Goal: Transaction & Acquisition: Purchase product/service

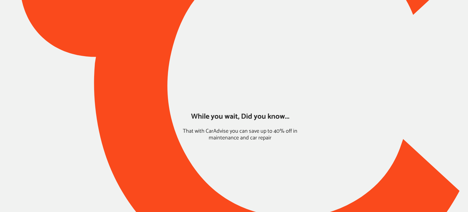
type input "*****"
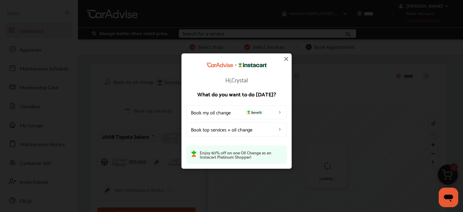
click at [285, 58] on img at bounding box center [285, 58] width 7 height 7
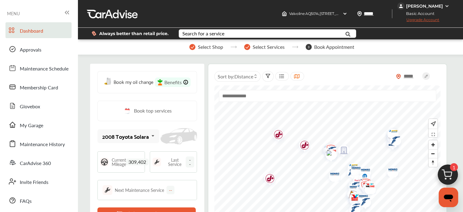
click at [430, 6] on div "[PERSON_NAME]" at bounding box center [424, 5] width 37 height 5
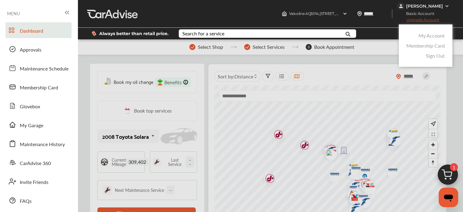
click at [422, 38] on link "My Account" at bounding box center [432, 35] width 26 height 7
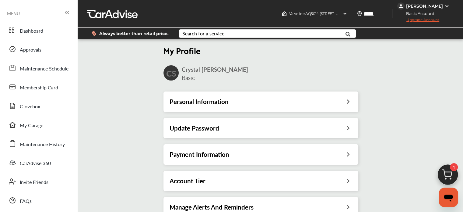
click at [451, 173] on img at bounding box center [447, 175] width 29 height 29
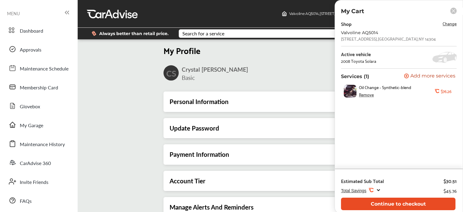
click at [401, 201] on button "Continue to checkout" at bounding box center [398, 203] width 114 height 12
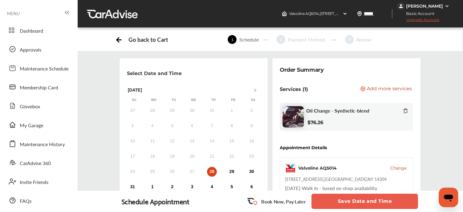
click at [381, 203] on button "Save Date and Time" at bounding box center [364, 200] width 107 height 15
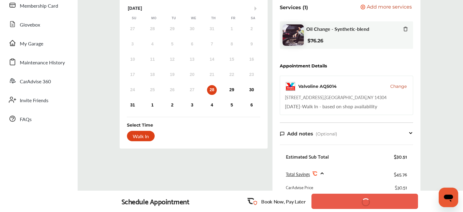
scroll to position [85, 0]
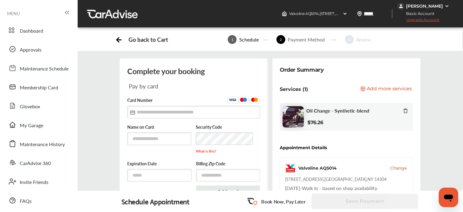
click at [422, 2] on div "[PERSON_NAME]" at bounding box center [424, 5] width 54 height 7
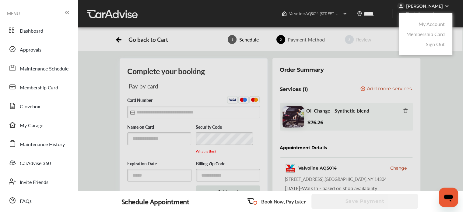
click at [421, 23] on link "My Account" at bounding box center [432, 23] width 26 height 7
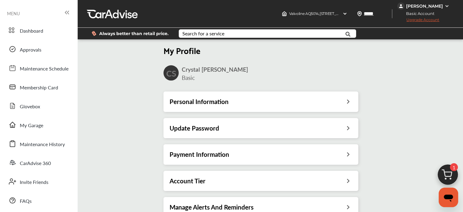
click at [212, 155] on h3 "Payment Information" at bounding box center [200, 154] width 60 height 8
